Goal: Task Accomplishment & Management: Manage account settings

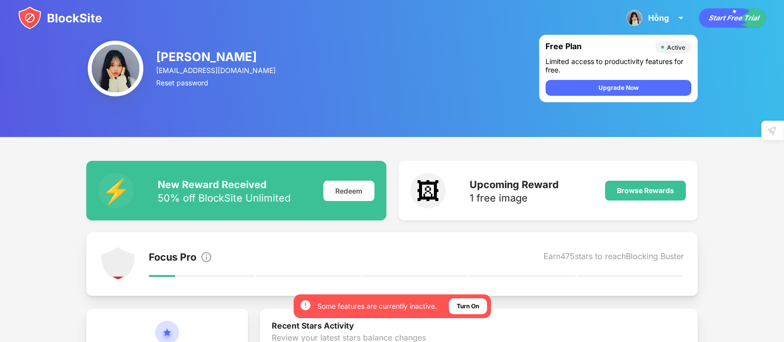
click at [42, 19] on img at bounding box center [60, 18] width 84 height 24
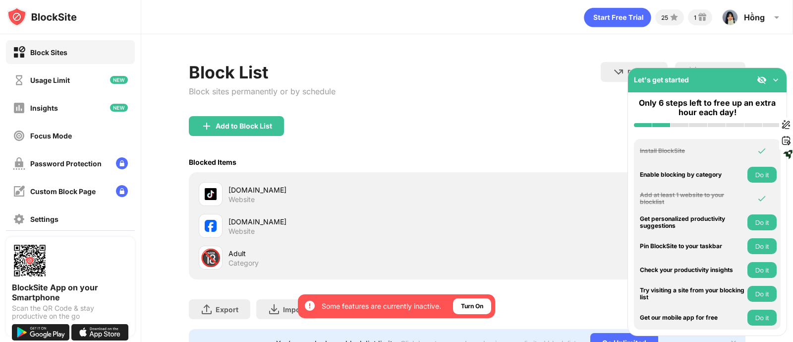
click at [775, 80] on img at bounding box center [776, 80] width 10 height 10
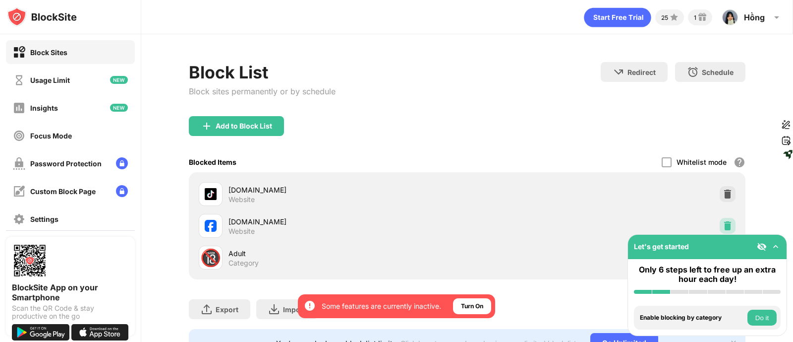
click at [723, 224] on img at bounding box center [728, 226] width 10 height 10
